Goal: Task Accomplishment & Management: Use online tool/utility

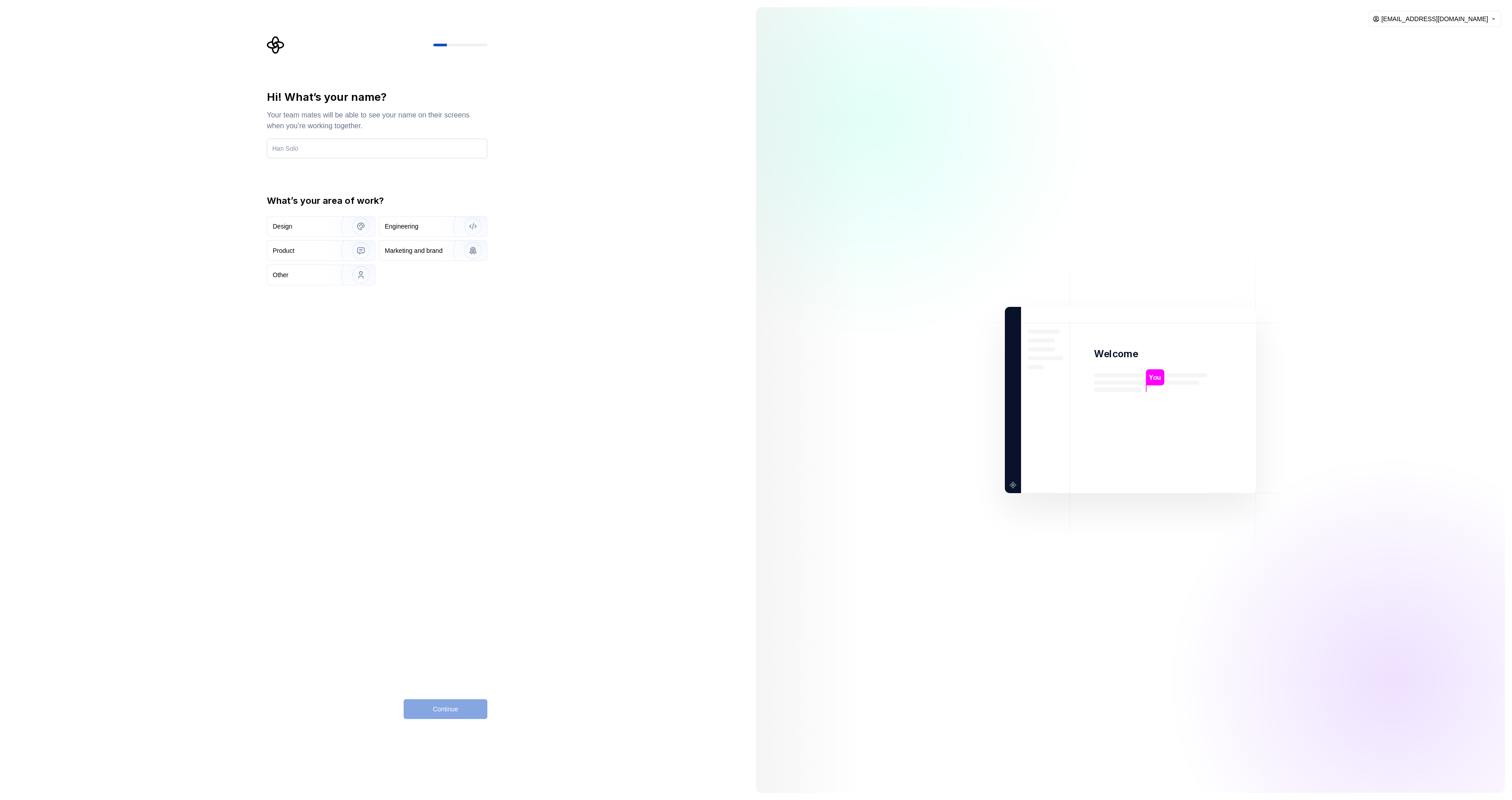
click at [334, 153] on input "text" at bounding box center [376, 148] width 221 height 19
type input "Ville"
click at [308, 228] on div "Design" at bounding box center [300, 226] width 56 height 9
click at [437, 705] on span "Continue" at bounding box center [446, 710] width 25 height 9
type input "Lead designer"
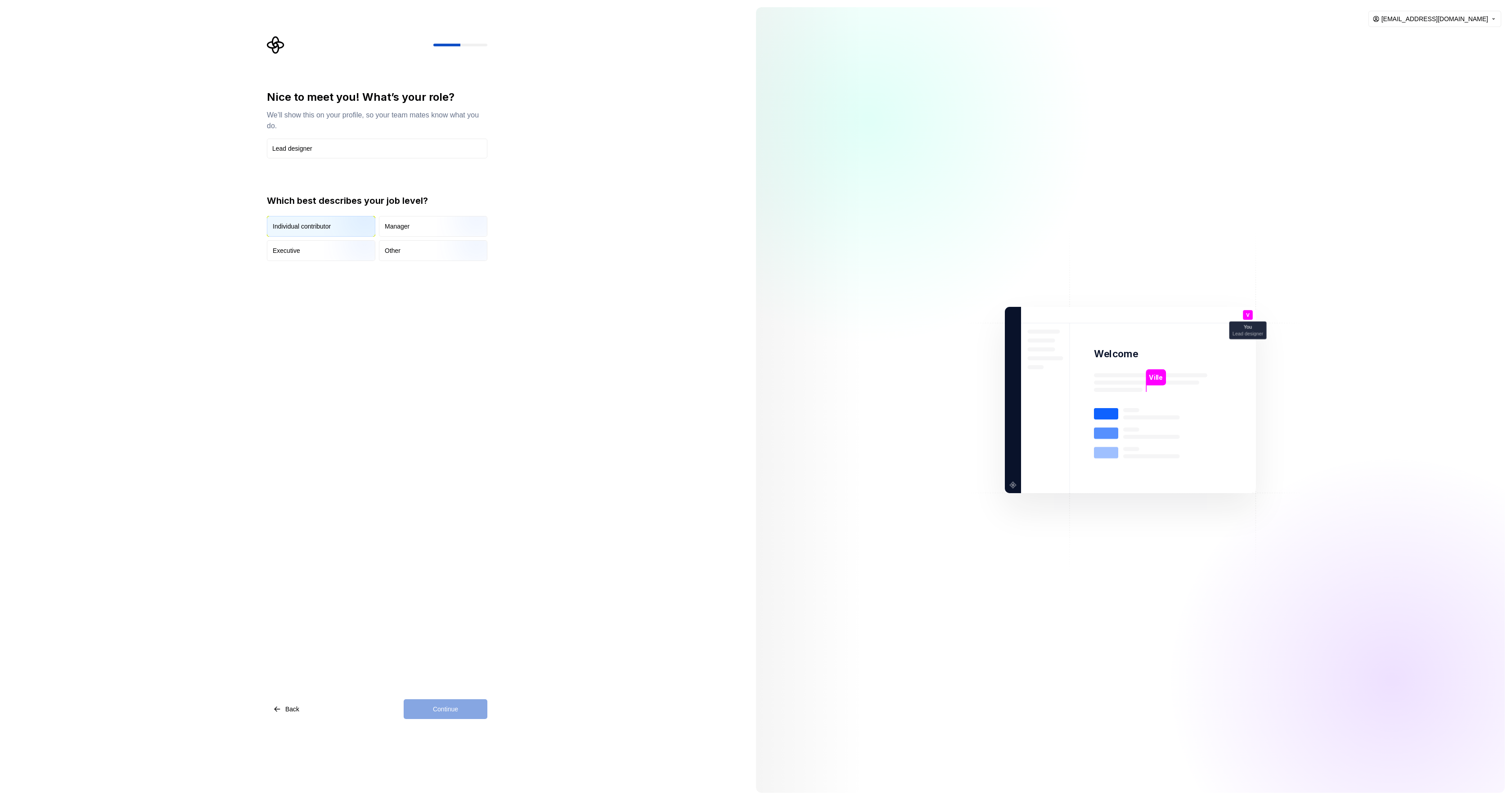
click at [354, 233] on img "button" at bounding box center [353, 237] width 58 height 60
click at [462, 711] on button "Continue" at bounding box center [446, 710] width 83 height 19
click at [318, 146] on input "text" at bounding box center [376, 148] width 221 height 19
click at [275, 219] on div at bounding box center [271, 221] width 9 height 9
click at [274, 220] on button "Just me" at bounding box center [271, 221] width 7 height 7
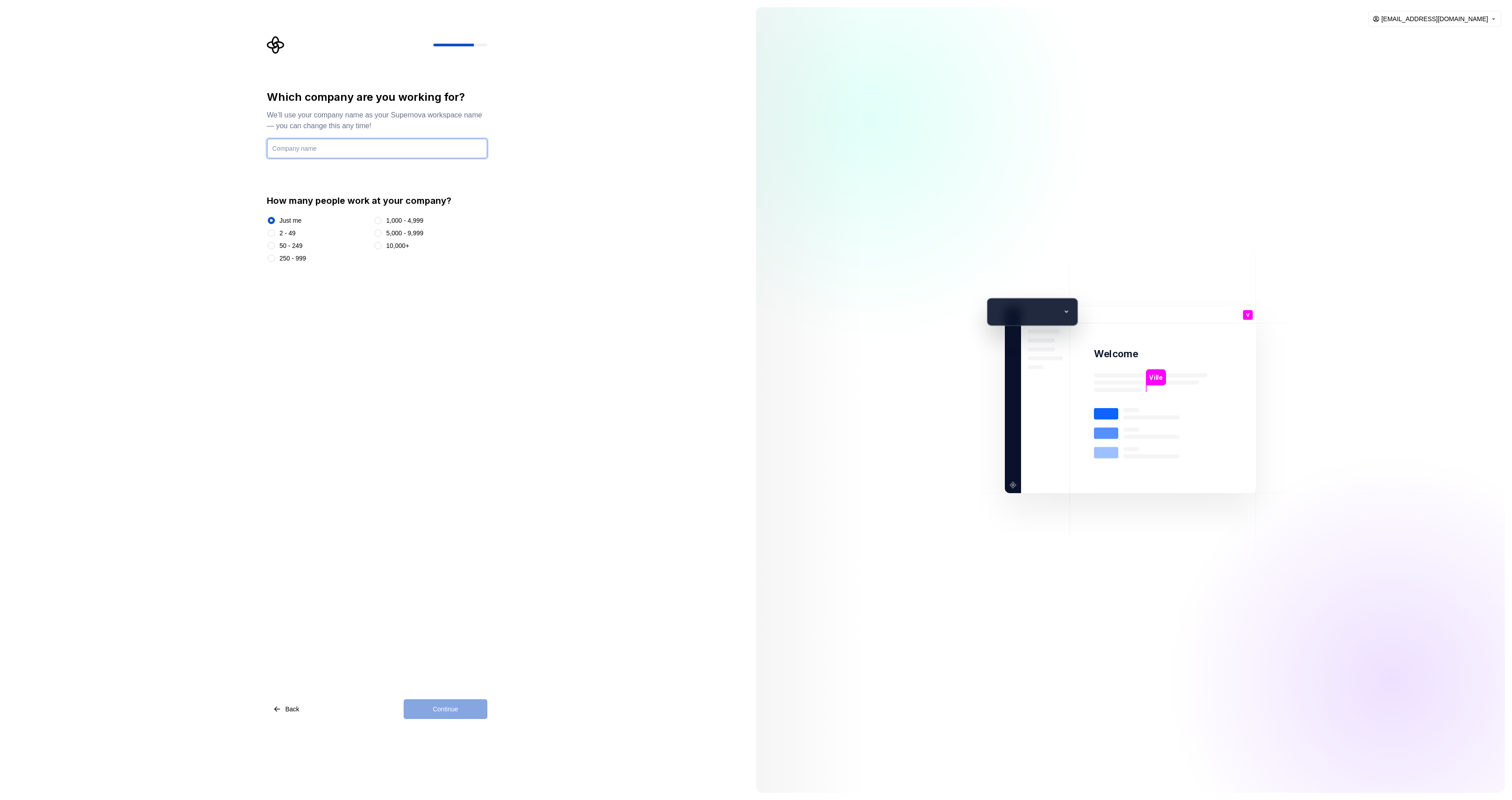
click at [303, 138] on input "text" at bounding box center [376, 148] width 221 height 19
type input "V"
type input "Bille"
click at [435, 703] on button "Continue" at bounding box center [446, 710] width 83 height 19
click at [353, 151] on input "text" at bounding box center [376, 148] width 221 height 19
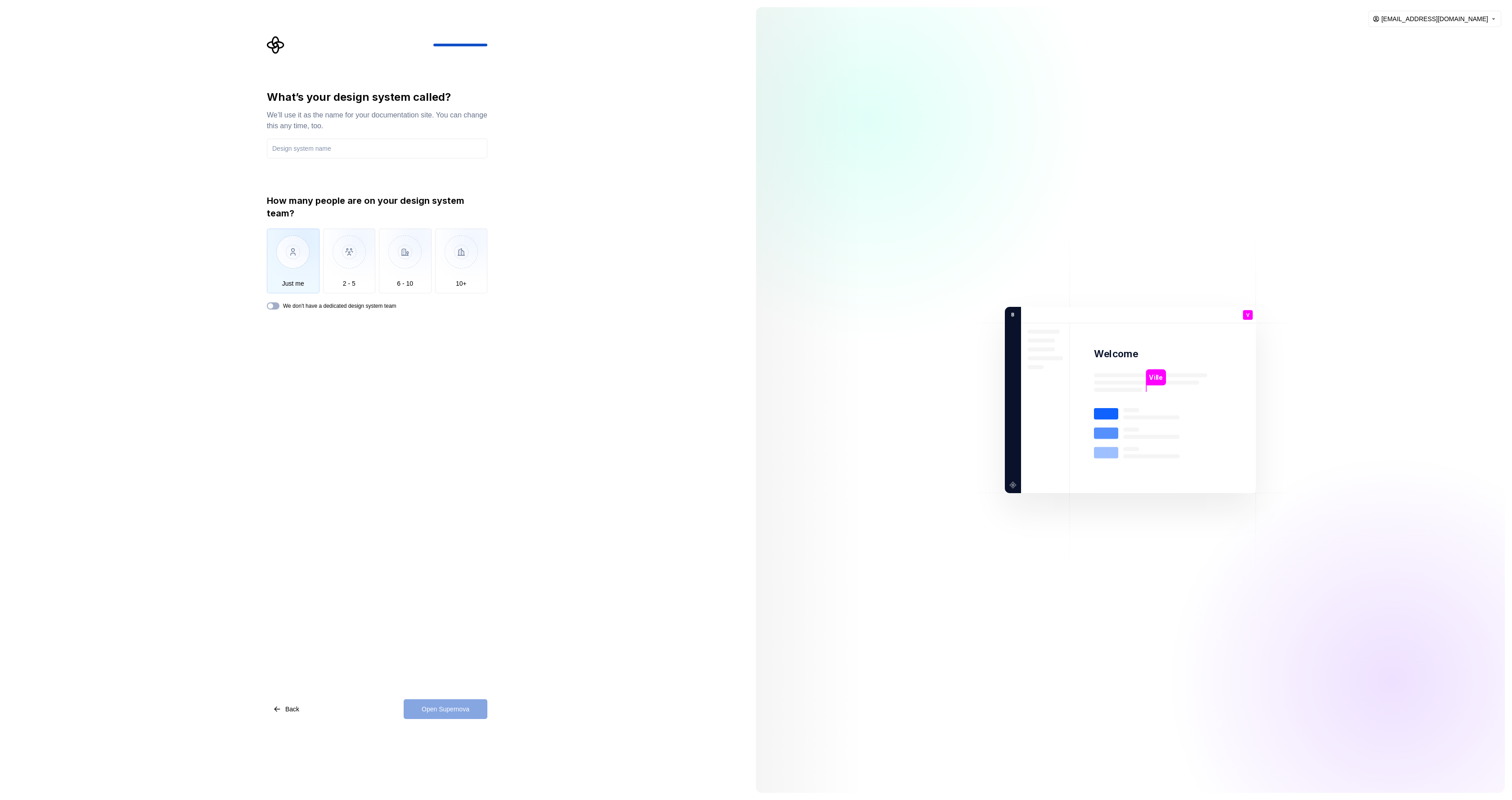
click at [301, 260] on img "button" at bounding box center [292, 259] width 52 height 60
click at [316, 306] on label "We don't have a dedicated design system team" at bounding box center [340, 306] width 113 height 7
click at [279, 306] on button "We don't have a dedicated design system team" at bounding box center [273, 306] width 12 height 7
click at [316, 306] on label "We don't have a dedicated design system team" at bounding box center [340, 306] width 113 height 7
click at [279, 306] on button "We don't have a dedicated design system team" at bounding box center [273, 306] width 12 height 7
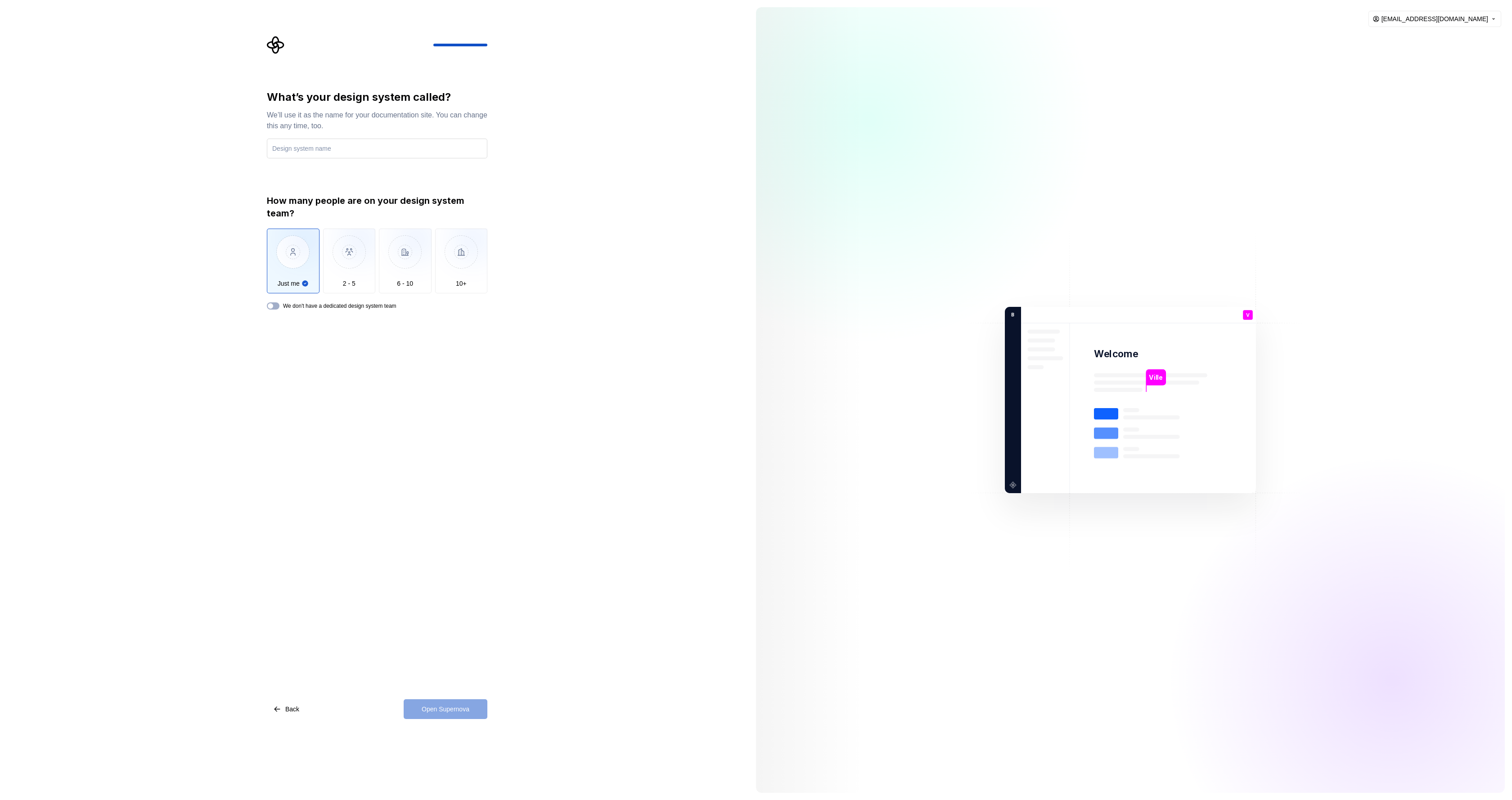
click at [334, 142] on input "text" at bounding box center [376, 148] width 221 height 19
type input "Billet"
click at [427, 712] on span "Open Supernova" at bounding box center [446, 710] width 48 height 9
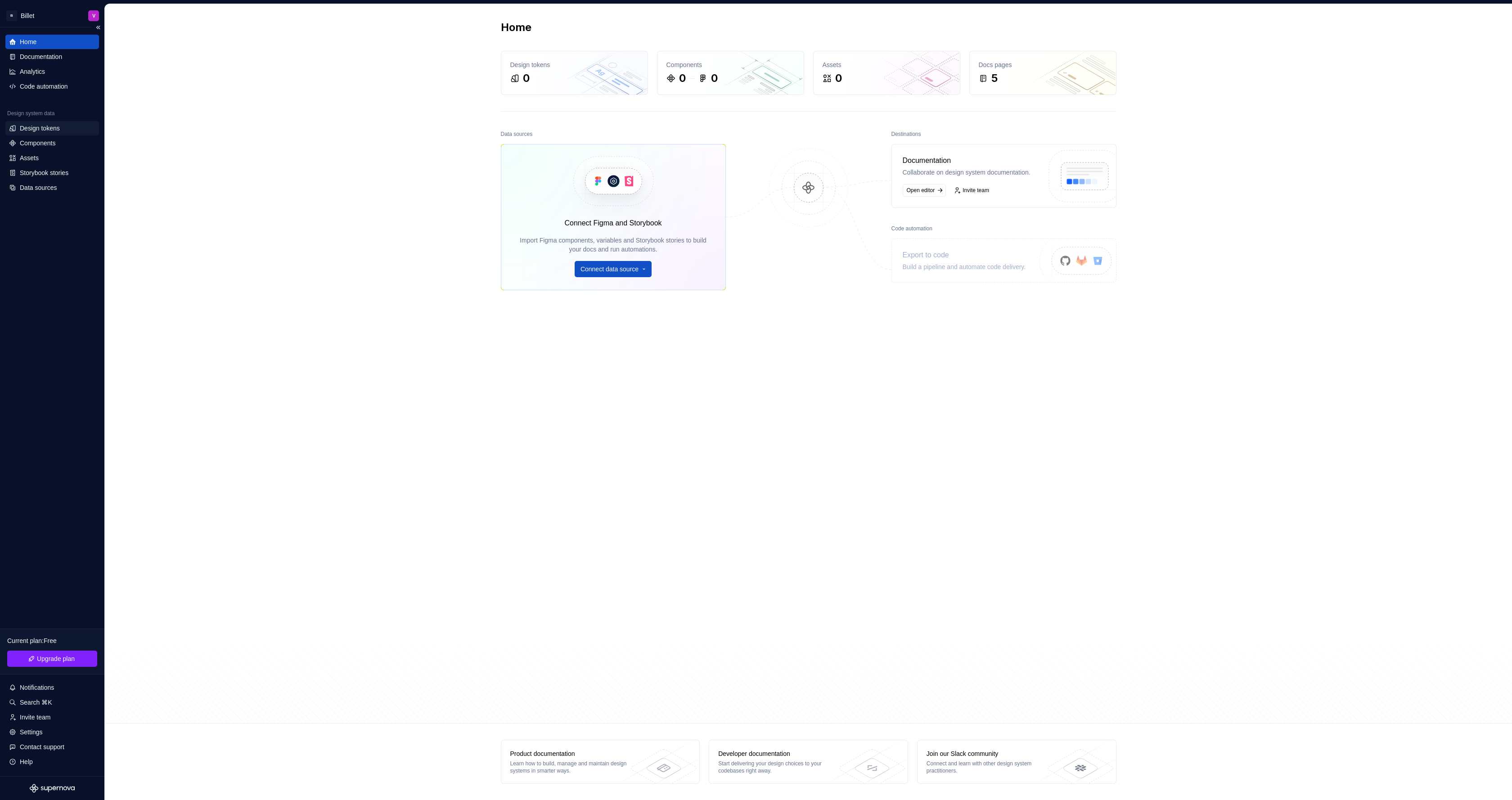
click at [47, 130] on div "Design tokens" at bounding box center [39, 128] width 40 height 9
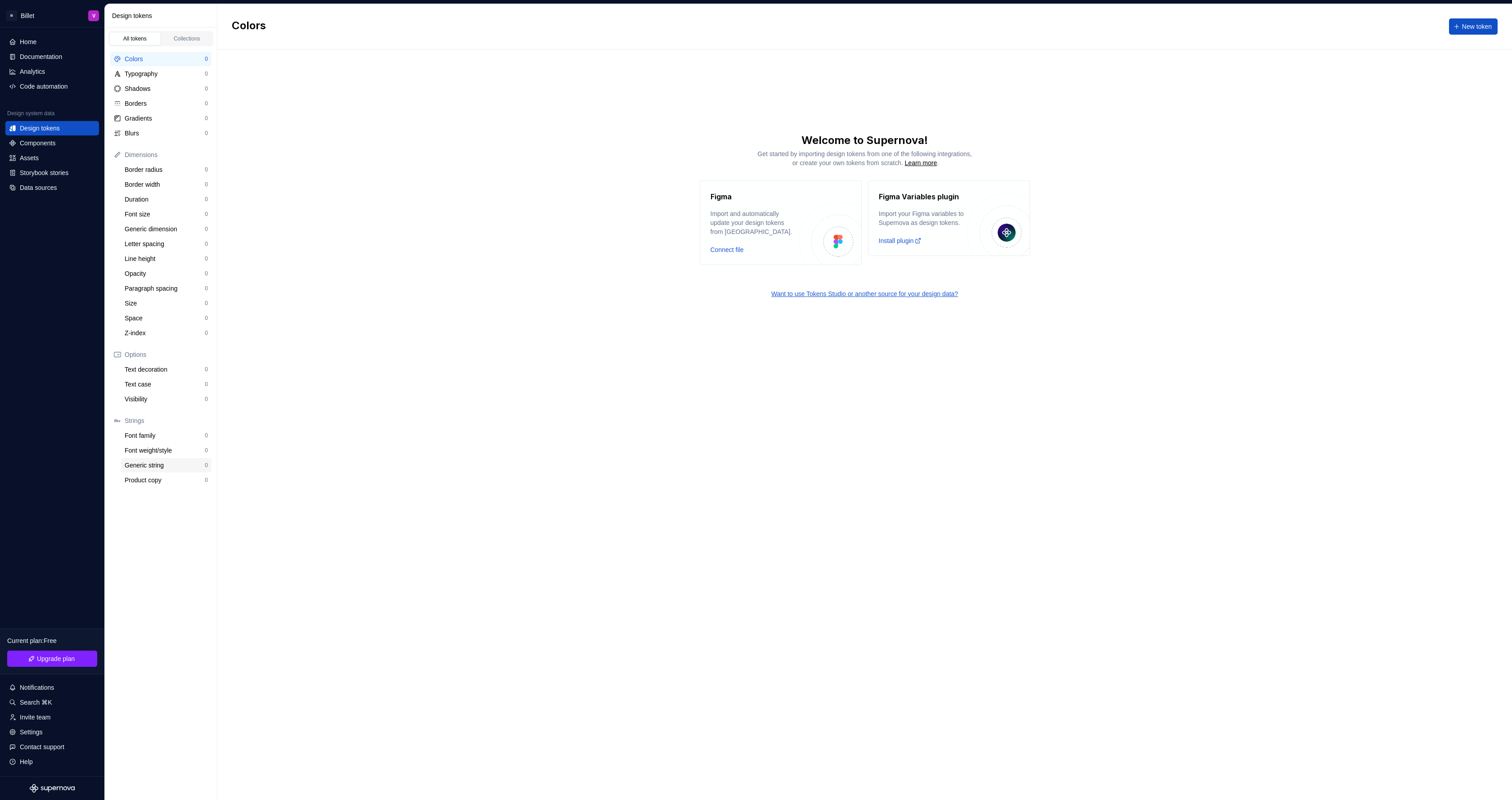
click at [171, 464] on div "Generic string" at bounding box center [165, 465] width 80 height 9
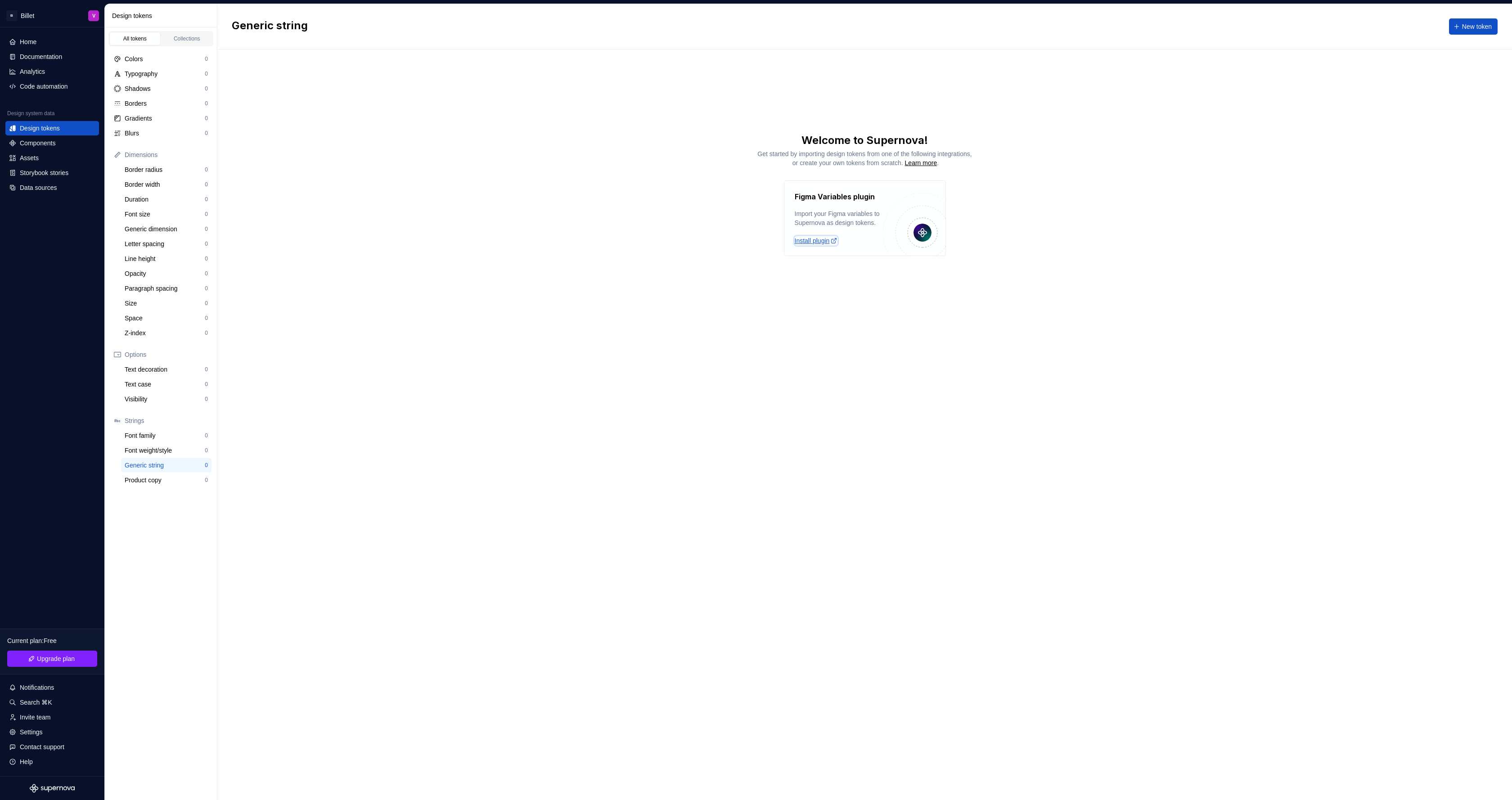
click at [823, 245] on div "Install plugin" at bounding box center [816, 241] width 43 height 9
